Goal: Information Seeking & Learning: Learn about a topic

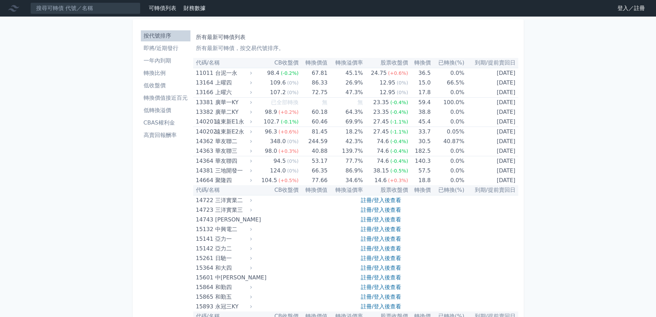
click at [157, 52] on link "即將/近期發行" at bounding box center [166, 48] width 50 height 11
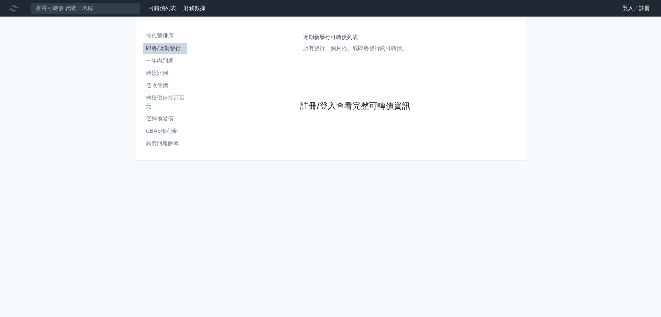
click at [367, 111] on link "註冊/登入查看完整可轉債資訊" at bounding box center [355, 106] width 110 height 11
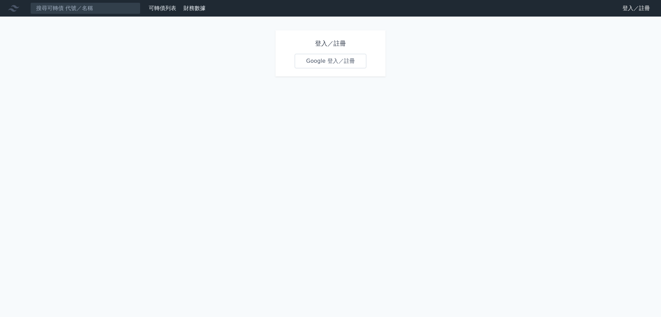
click at [344, 62] on link "Google 登入／註冊" at bounding box center [331, 61] width 72 height 14
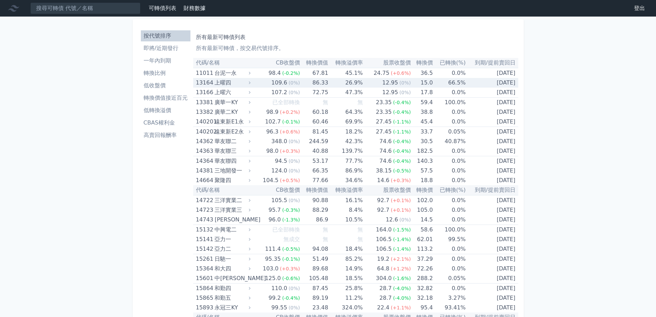
click at [176, 48] on li "即將/近期發行" at bounding box center [166, 48] width 50 height 8
click at [163, 48] on li "即將/近期發行" at bounding box center [166, 48] width 50 height 8
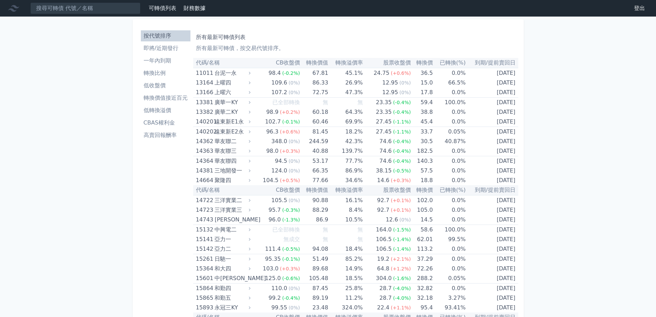
click at [152, 44] on link "即將/近期發行" at bounding box center [166, 48] width 50 height 11
click at [153, 46] on li "即將/近期發行" at bounding box center [166, 48] width 50 height 8
click at [154, 49] on li "即將/近期發行" at bounding box center [166, 48] width 50 height 8
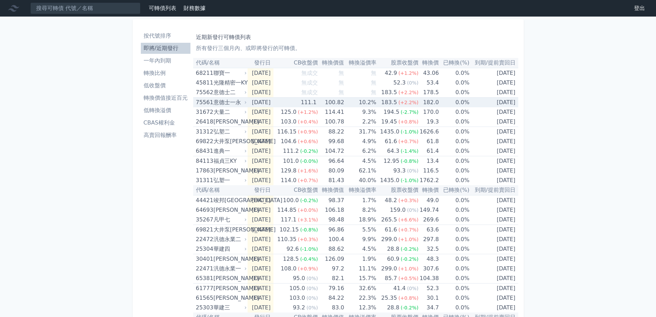
click at [438, 97] on td "182.0" at bounding box center [429, 102] width 20 height 10
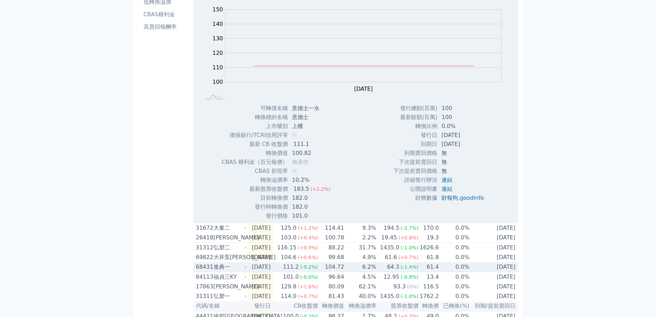
scroll to position [115, 0]
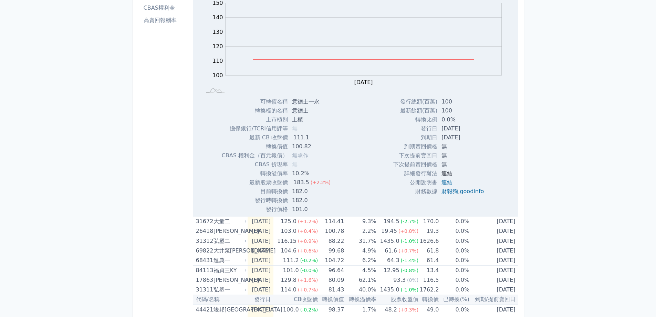
click at [445, 174] on link "連結" at bounding box center [447, 173] width 11 height 7
click at [446, 183] on link "連結" at bounding box center [447, 182] width 11 height 7
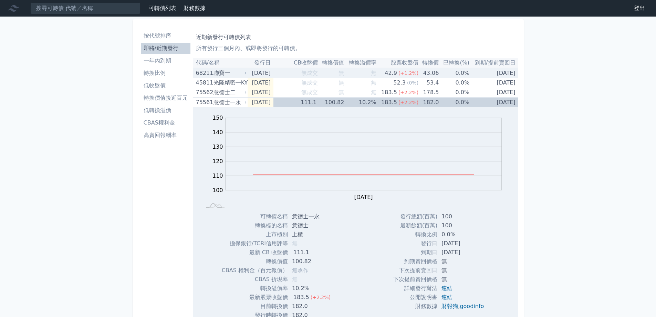
click at [426, 74] on td "43.06" at bounding box center [429, 73] width 20 height 10
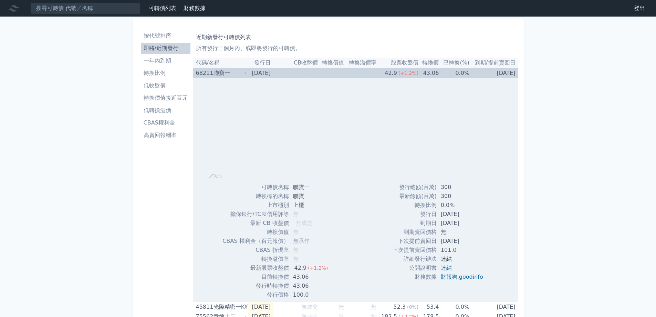
click at [446, 261] on link "連結" at bounding box center [446, 258] width 11 height 7
click at [447, 269] on link "連結" at bounding box center [446, 267] width 11 height 7
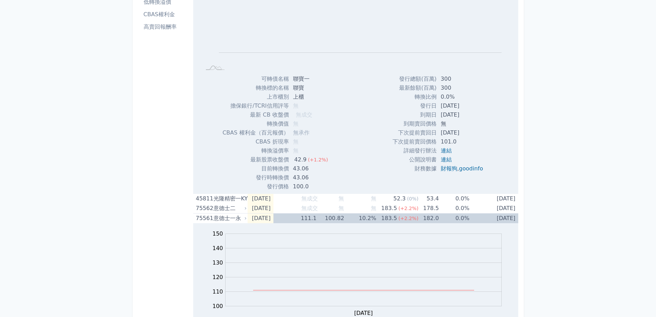
scroll to position [115, 0]
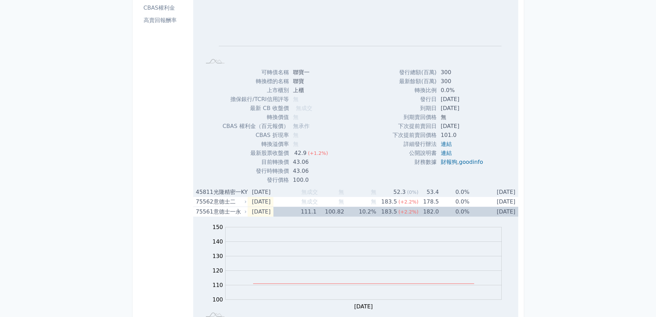
click at [267, 191] on td "[DATE]" at bounding box center [260, 192] width 25 height 10
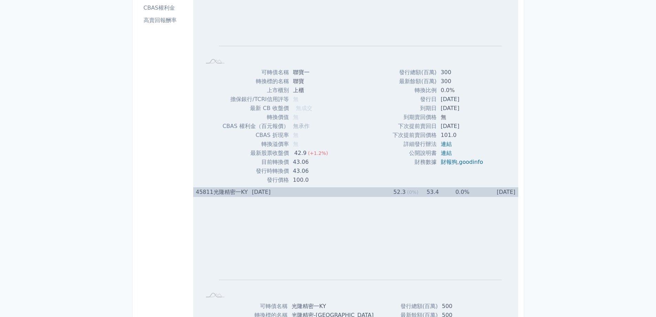
click at [261, 191] on td "[DATE]" at bounding box center [260, 192] width 25 height 10
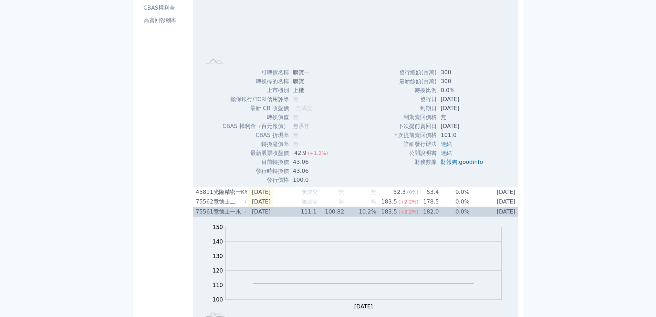
click at [232, 212] on div "意德士一永" at bounding box center [230, 212] width 32 height 10
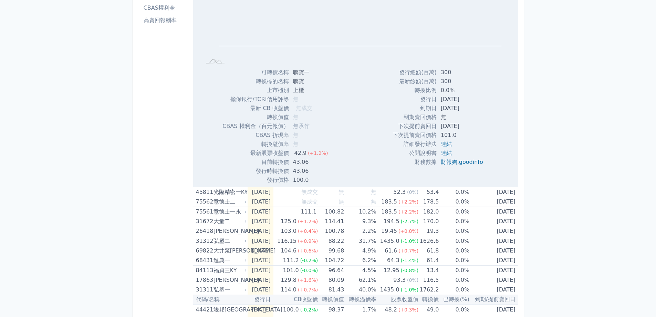
scroll to position [0, 0]
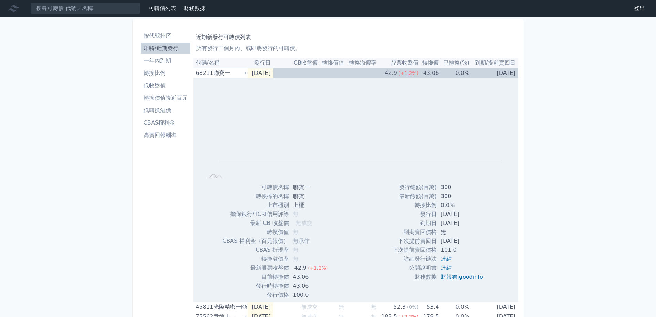
click at [224, 63] on th "代碼/名稱" at bounding box center [220, 63] width 55 height 10
click at [222, 71] on div "聯寶一" at bounding box center [230, 73] width 32 height 10
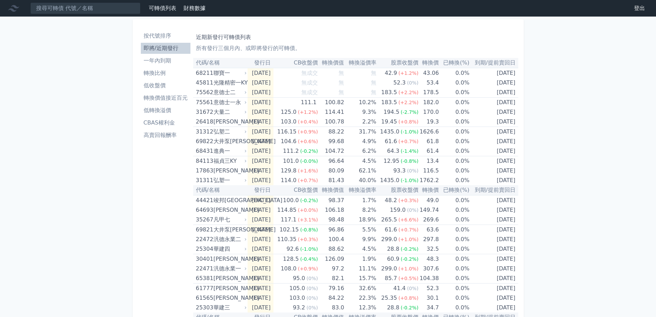
click at [527, 116] on div "可轉債列表 財務數據 可轉債列表 財務數據 登出 登出 按代號排序 即將/近期發行 一年內到期 轉換比例 低收盤價 轉換價值接近百元 低轉換溢價" at bounding box center [328, 245] width 656 height 490
